Goal: Task Accomplishment & Management: Understand process/instructions

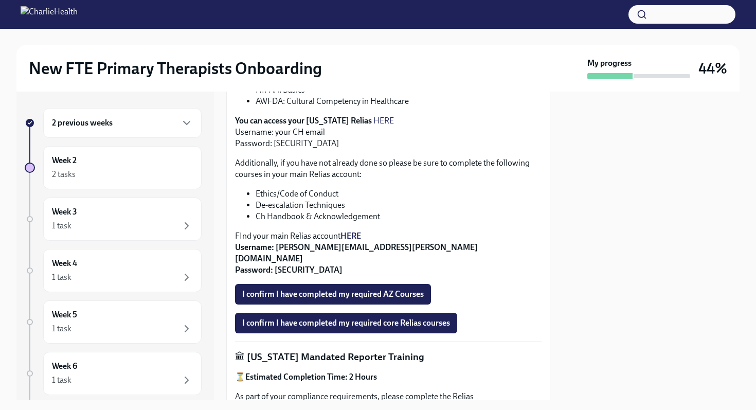
scroll to position [234, 0]
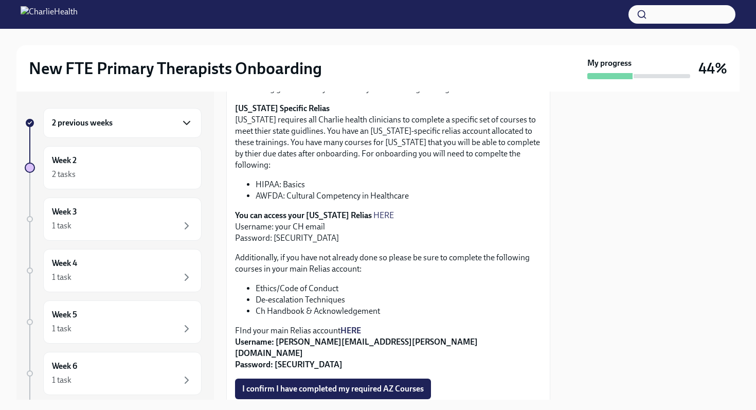
click at [189, 125] on icon "button" at bounding box center [186, 123] width 12 height 12
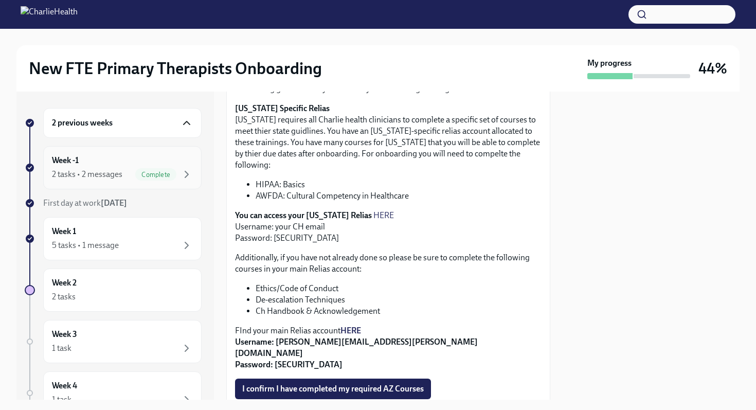
click at [123, 170] on div "2 tasks • 2 messages Complete" at bounding box center [122, 174] width 141 height 12
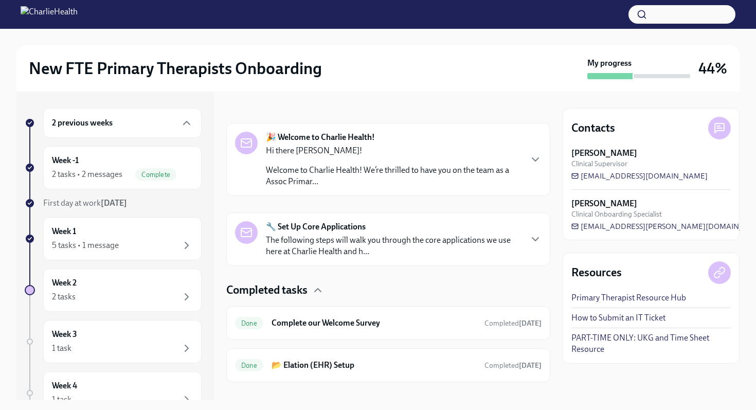
scroll to position [154, 0]
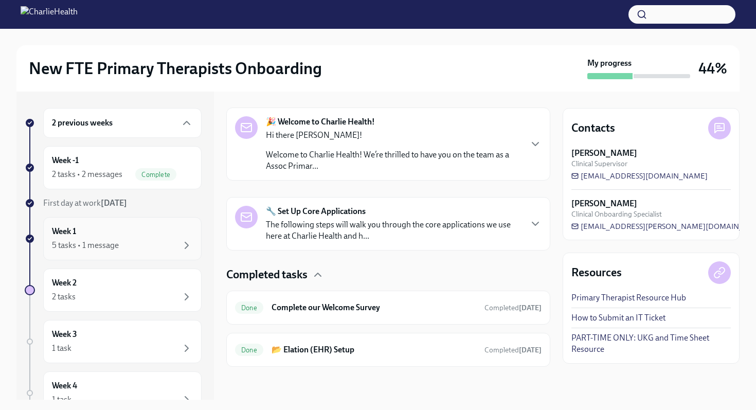
click at [130, 233] on div "Week 1 5 tasks • 1 message" at bounding box center [122, 239] width 141 height 26
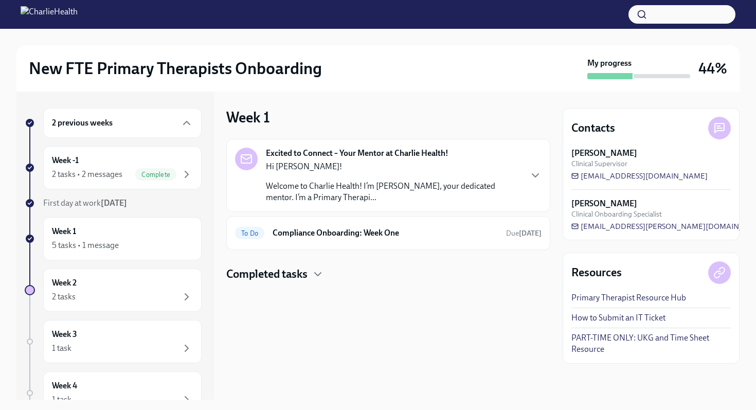
click at [382, 187] on p "Welcome to Charlie Health! I’m [PERSON_NAME], your dedicated mentor. I’m a Prim…" at bounding box center [393, 191] width 255 height 23
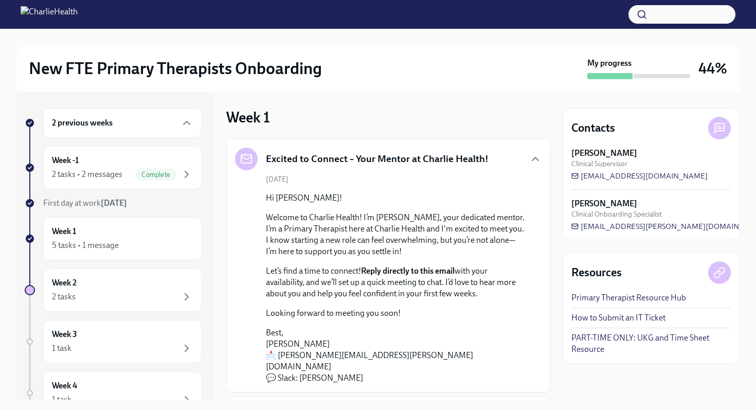
scroll to position [84, 0]
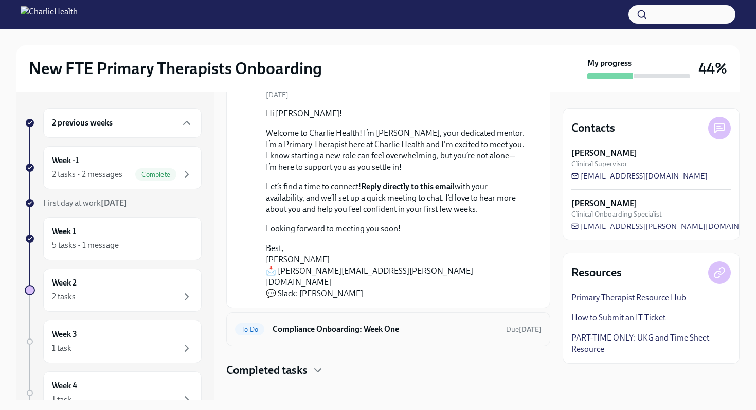
click at [350, 323] on h6 "Compliance Onboarding: Week One" at bounding box center [384, 328] width 225 height 11
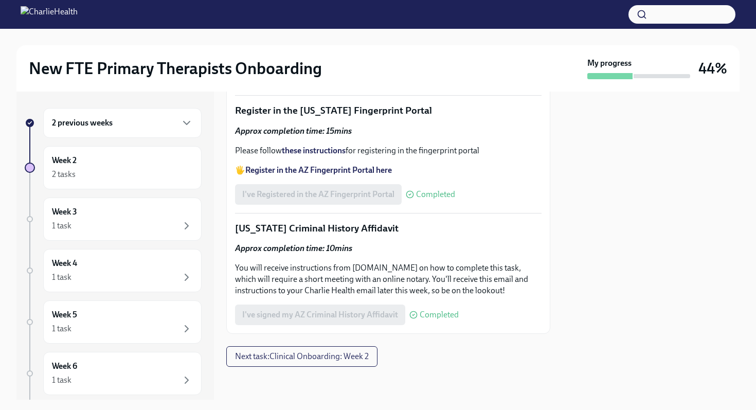
scroll to position [1488, 0]
click at [323, 357] on span "Next task : Clinical Onboarding: Week 2" at bounding box center [302, 356] width 134 height 10
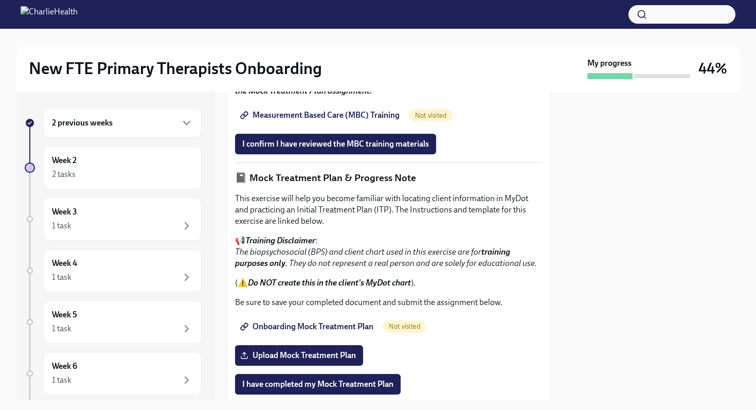
scroll to position [651, 0]
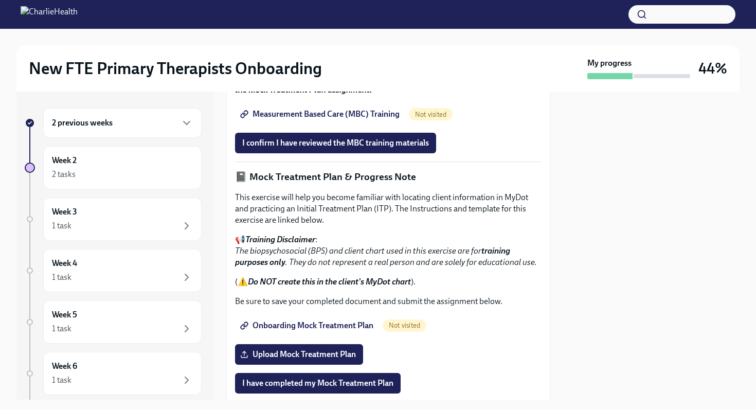
click at [381, 119] on span "Measurement Based Care (MBC) Training" at bounding box center [320, 114] width 157 height 10
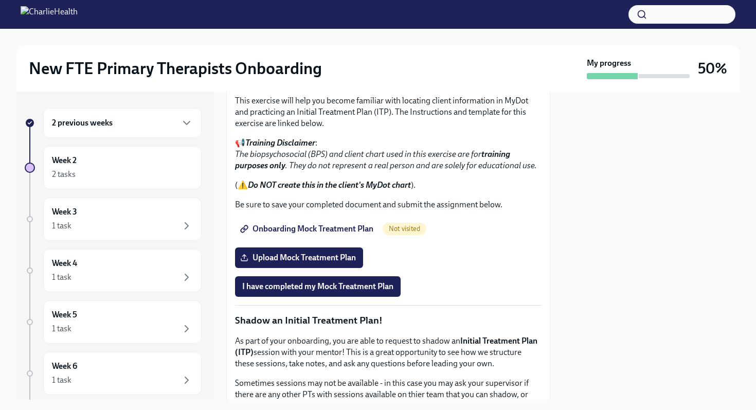
scroll to position [791, 0]
